Goal: Task Accomplishment & Management: Manage account settings

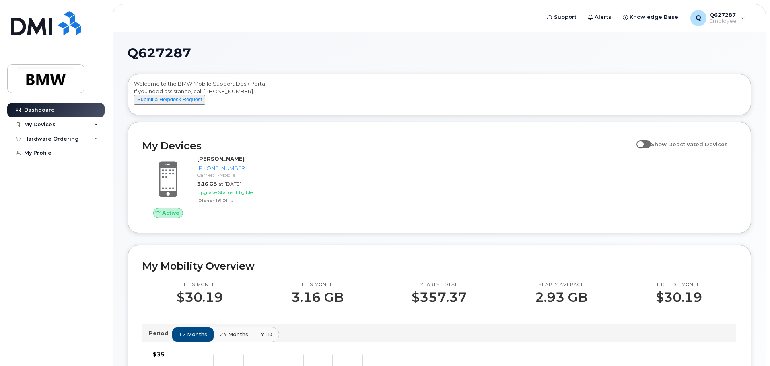
click at [457, 173] on div "Active [PERSON_NAME] [PHONE_NUMBER] Carrier: T-Mobile 3.16 GB at [DATE] Upgrade…" at bounding box center [439, 186] width 603 height 72
click at [651, 148] on span at bounding box center [643, 144] width 14 height 8
click at [643, 143] on input "Show Deactivated Devices" at bounding box center [639, 140] width 6 height 6
checkbox input "true"
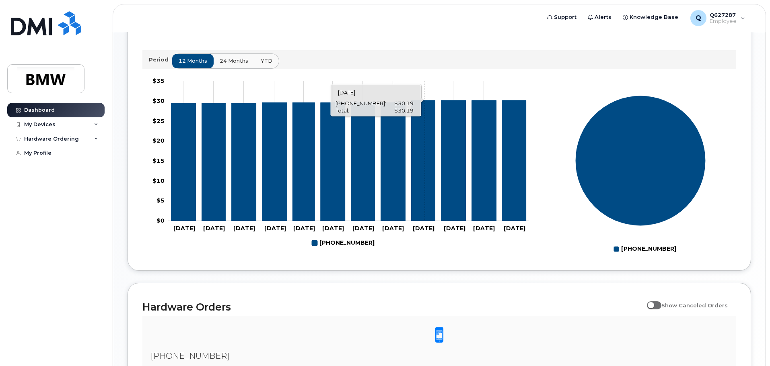
scroll to position [47, 0]
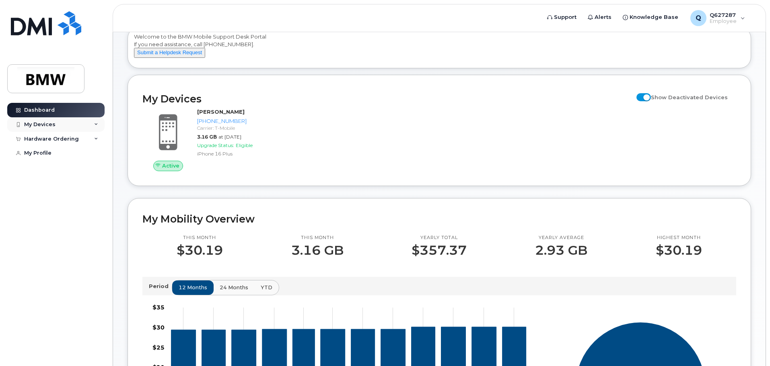
click at [76, 122] on div "My Devices" at bounding box center [55, 124] width 97 height 14
click at [59, 195] on div "Hardware Ordering" at bounding box center [55, 191] width 97 height 14
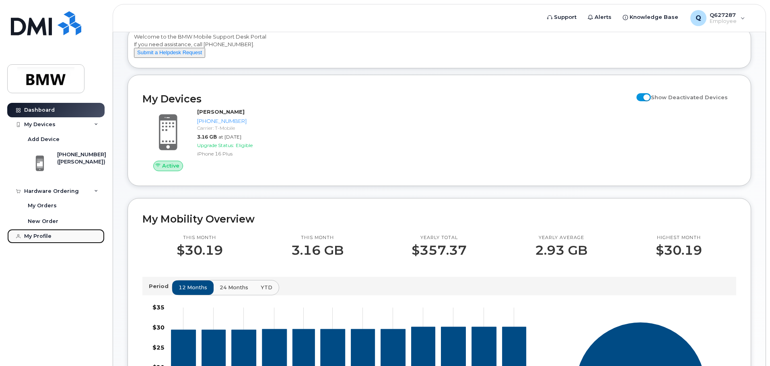
click at [40, 236] on div "My Profile" at bounding box center [37, 236] width 27 height 6
